Goal: Find specific page/section: Find specific page/section

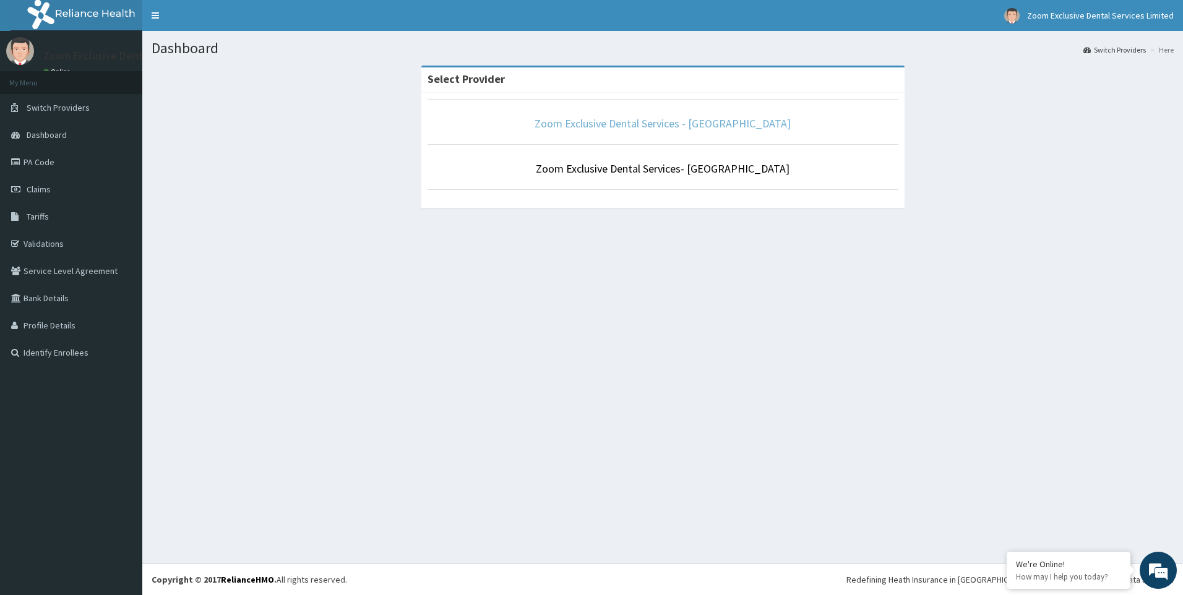
click at [662, 126] on link "Zoom Exclusive Dental Services - [GEOGRAPHIC_DATA]" at bounding box center [662, 123] width 256 height 14
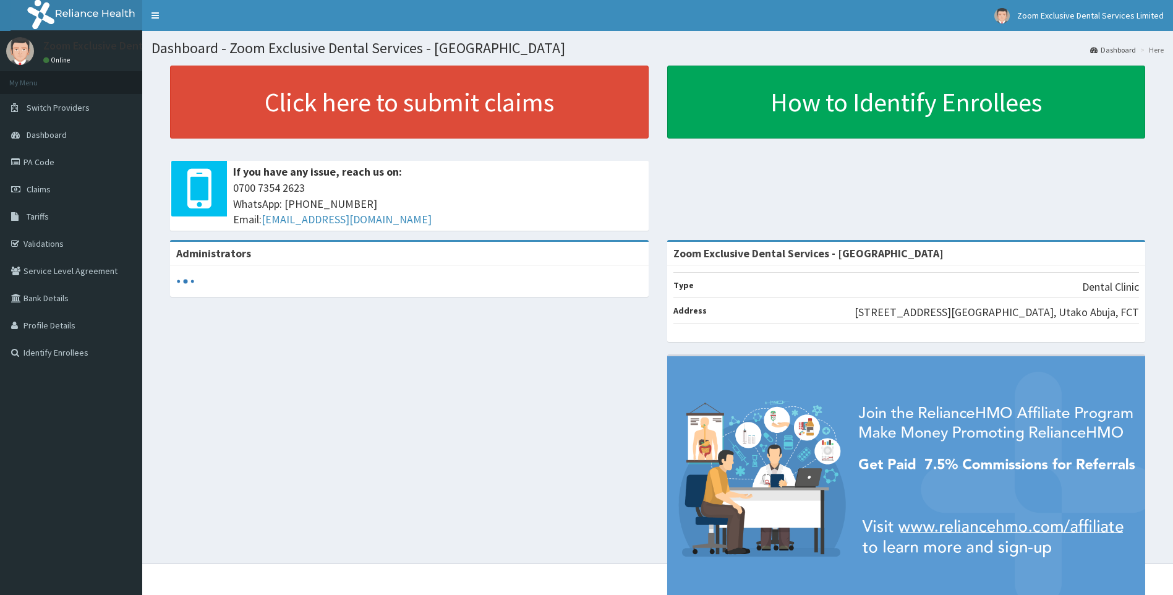
click at [75, 168] on link "PA Code" at bounding box center [71, 161] width 142 height 27
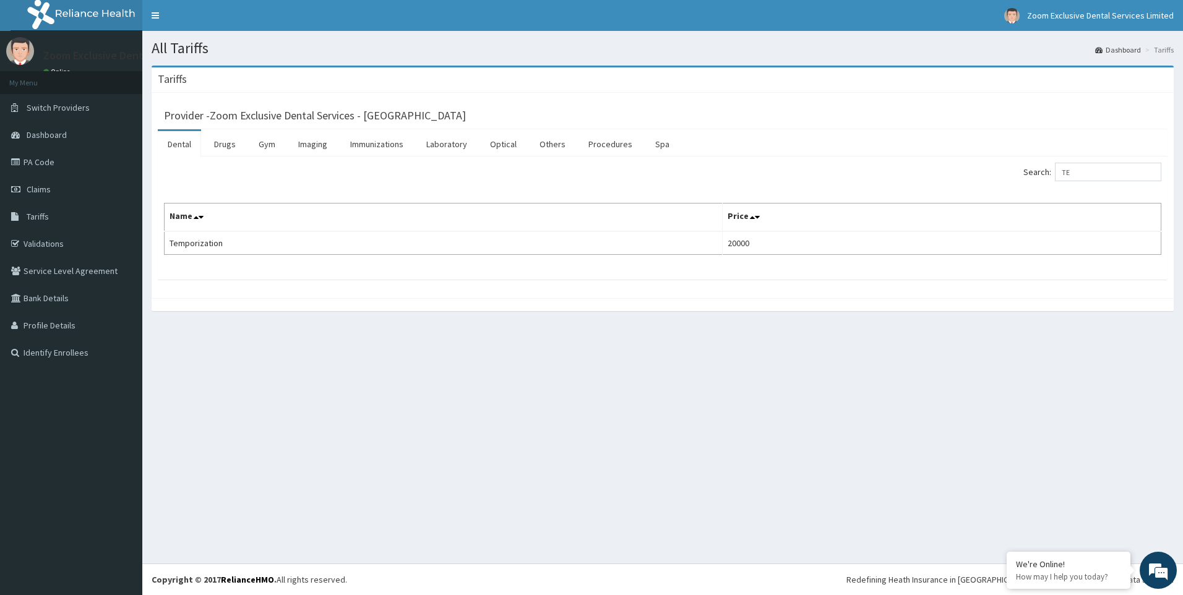
type input "T"
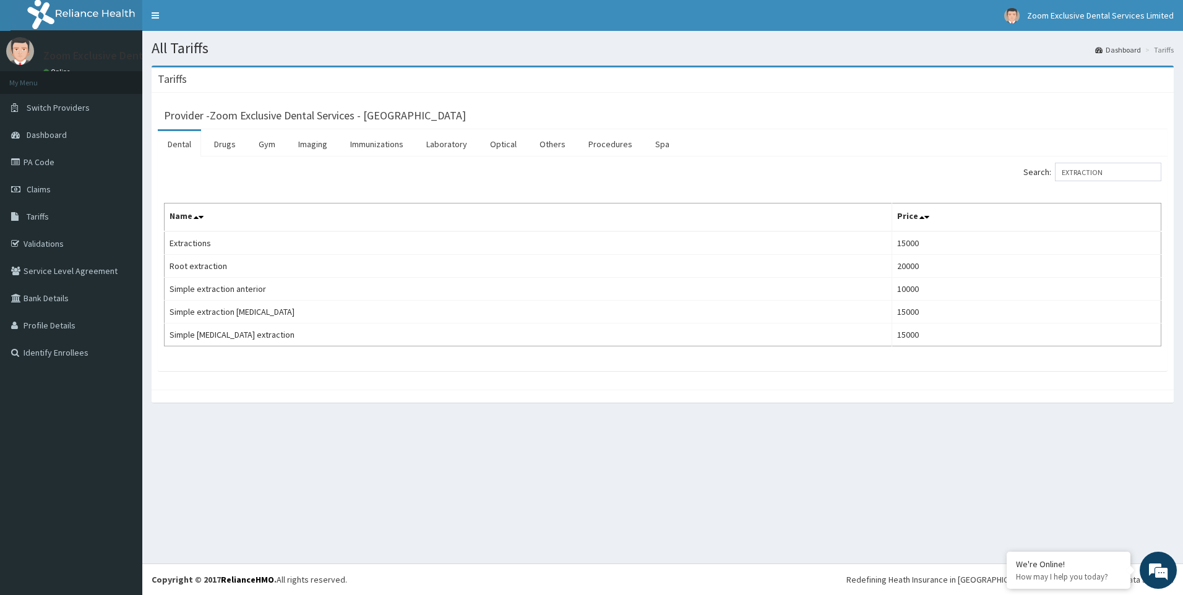
type input "EXTRACTION"
click at [77, 160] on link "PA Code" at bounding box center [71, 161] width 142 height 27
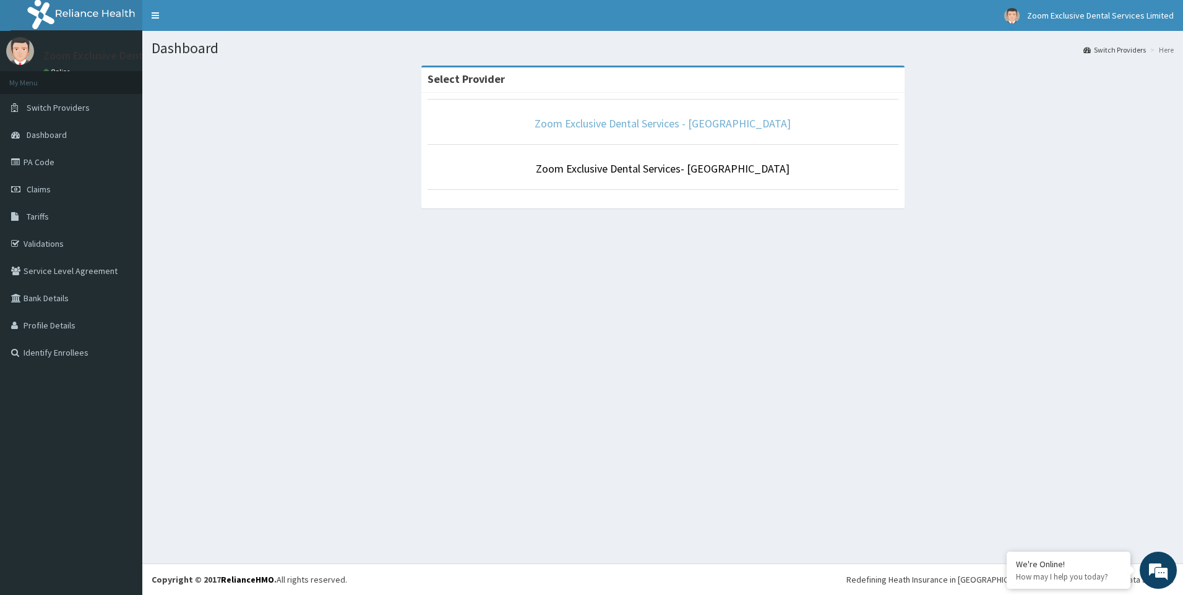
click at [676, 117] on link "Zoom Exclusive Dental Services - [GEOGRAPHIC_DATA]" at bounding box center [662, 123] width 256 height 14
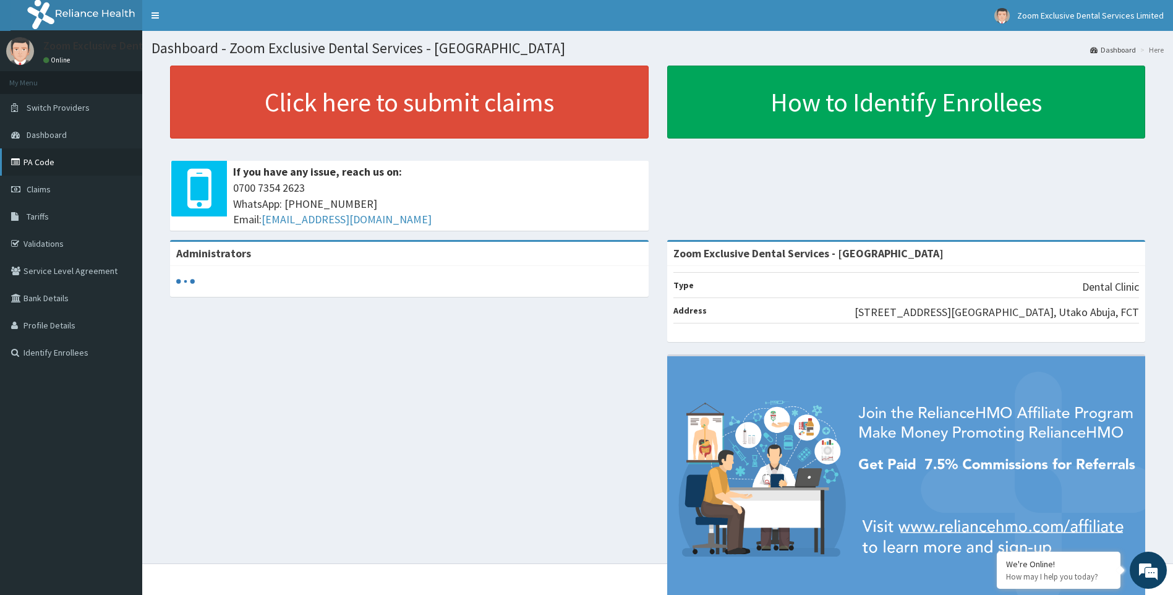
click at [53, 161] on link "PA Code" at bounding box center [71, 161] width 142 height 27
